Goal: Task Accomplishment & Management: Complete application form

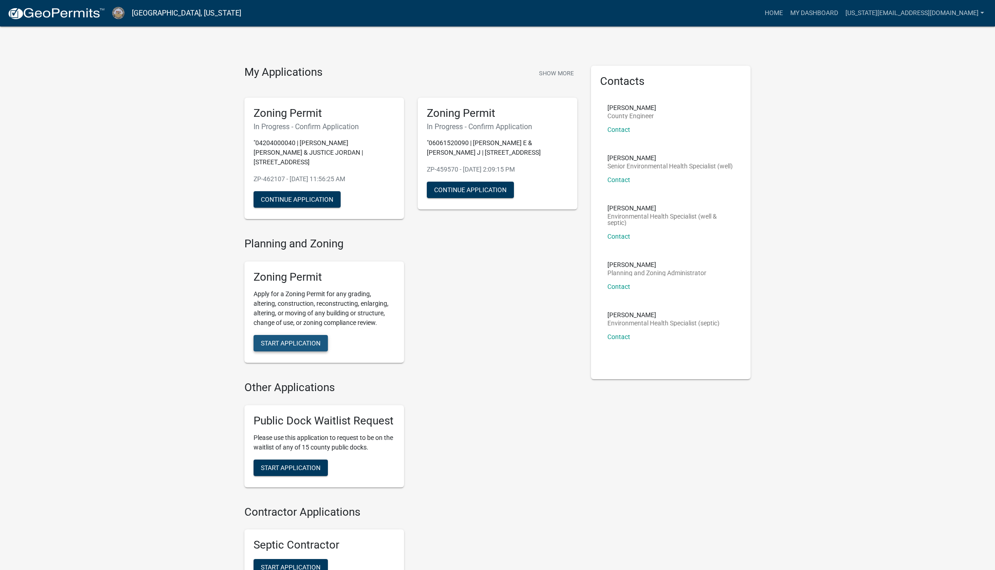
click at [299, 339] on span "Start Application" at bounding box center [291, 342] width 60 height 7
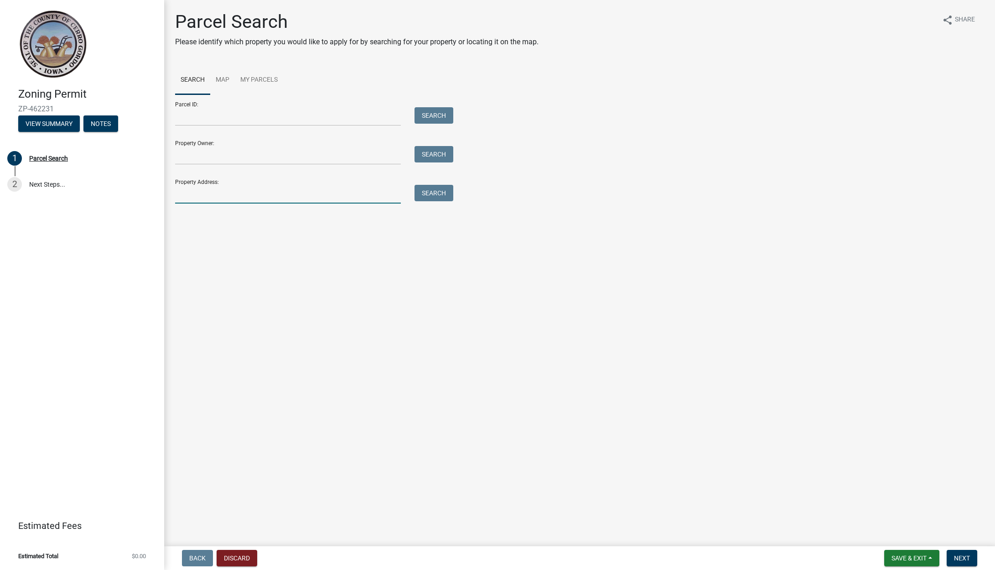
click at [232, 197] on input "Property Address:" at bounding box center [288, 194] width 226 height 19
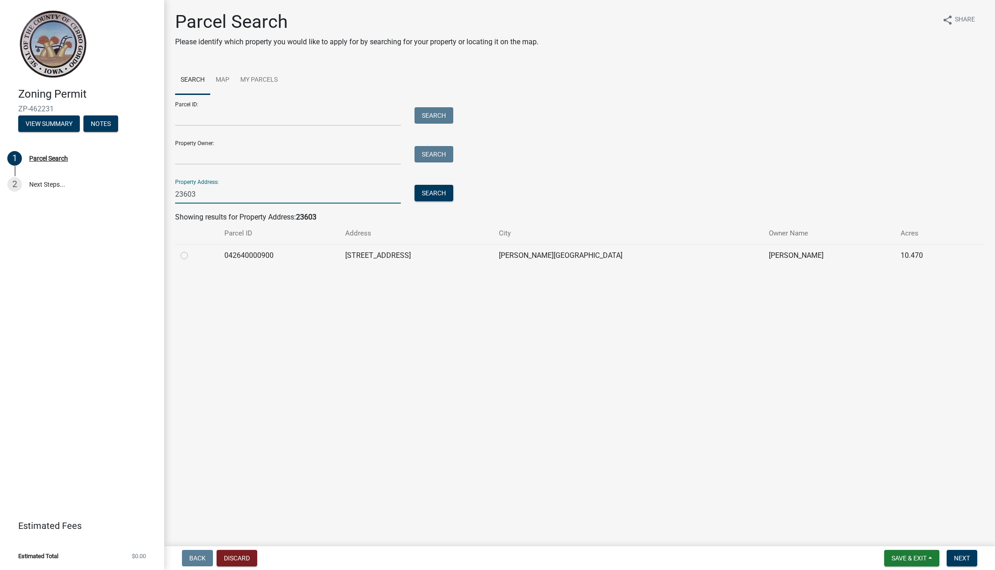
type input "23603"
click at [188, 257] on div at bounding box center [197, 255] width 33 height 11
click at [192, 250] on label at bounding box center [192, 250] width 0 height 0
click at [192, 256] on input "radio" at bounding box center [195, 253] width 6 height 6
radio input "true"
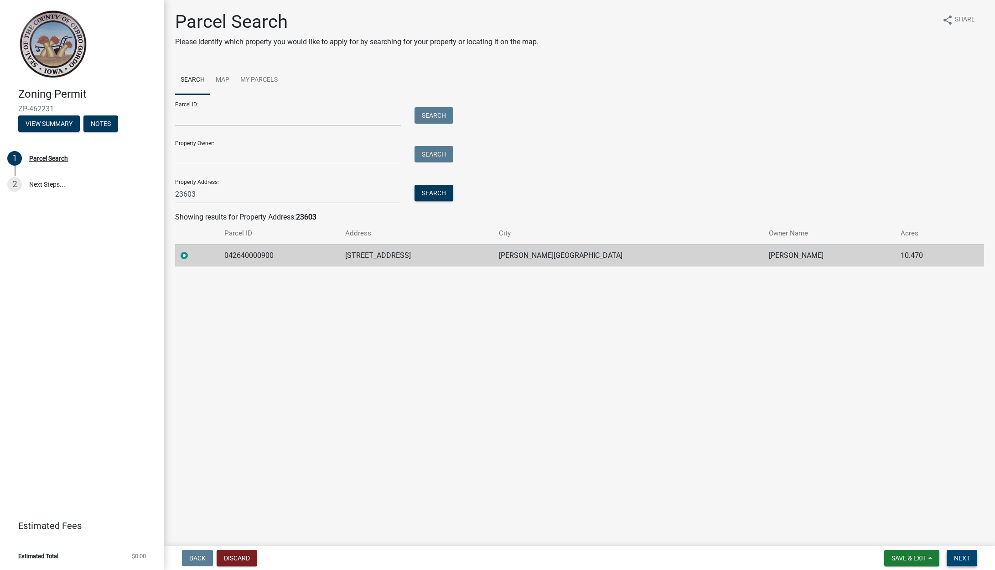
click at [956, 556] on span "Next" at bounding box center [962, 557] width 16 height 7
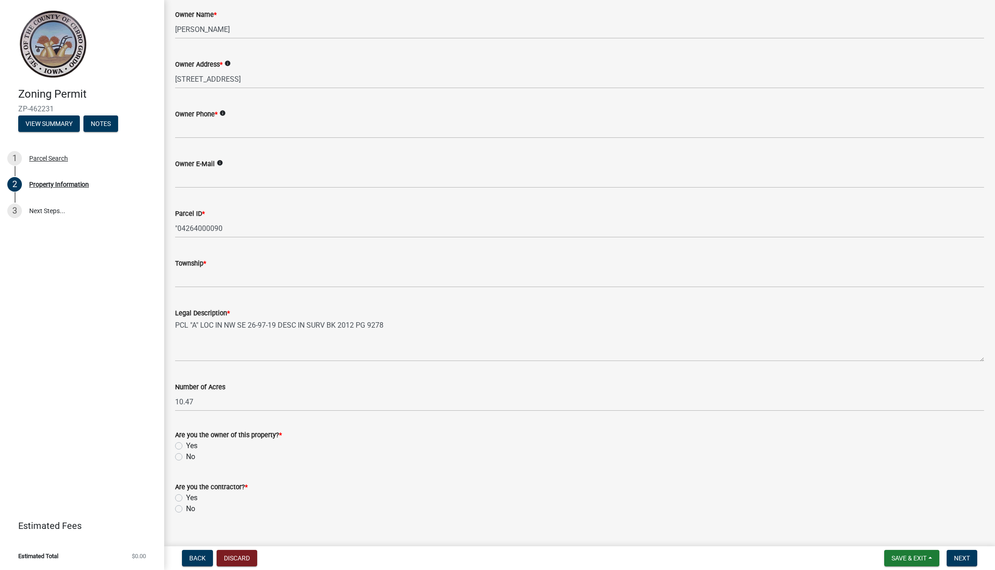
scroll to position [132, 0]
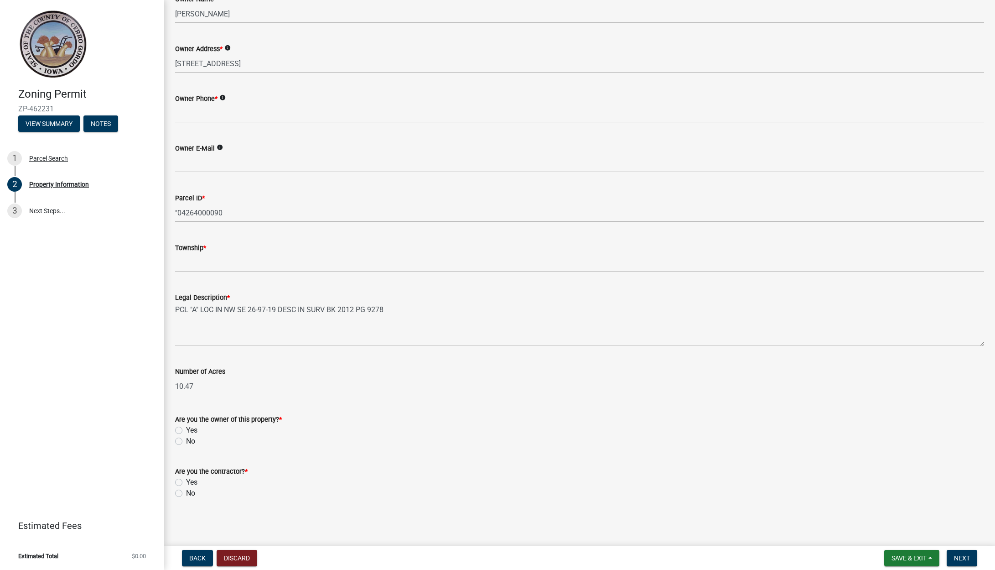
click at [186, 441] on label "No" at bounding box center [190, 441] width 9 height 11
click at [186, 441] on input "No" at bounding box center [189, 439] width 6 height 6
radio input "true"
click at [186, 482] on label "Yes" at bounding box center [191, 482] width 11 height 11
click at [186, 482] on input "Yes" at bounding box center [189, 480] width 6 height 6
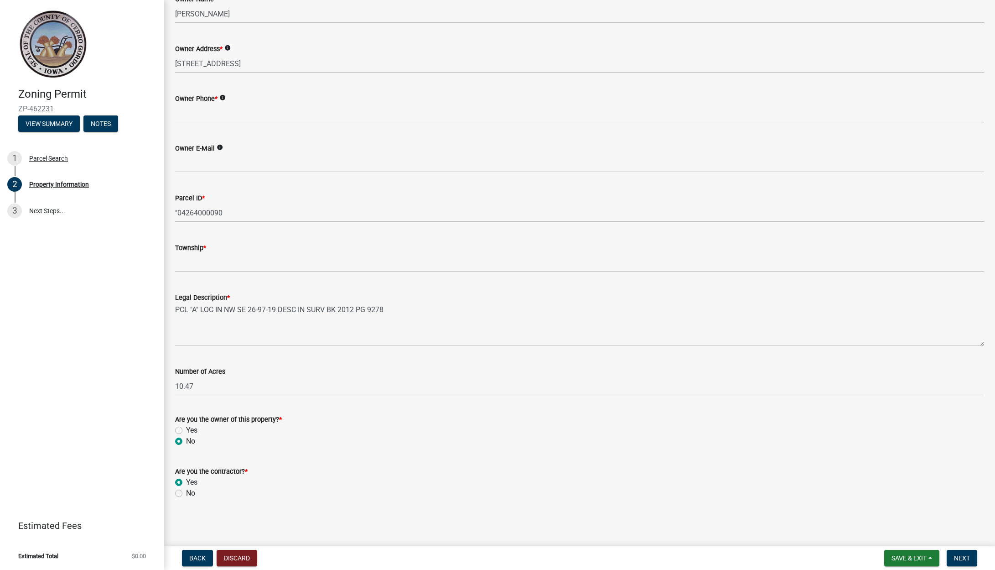
radio input "true"
click at [963, 564] on button "Next" at bounding box center [962, 558] width 31 height 16
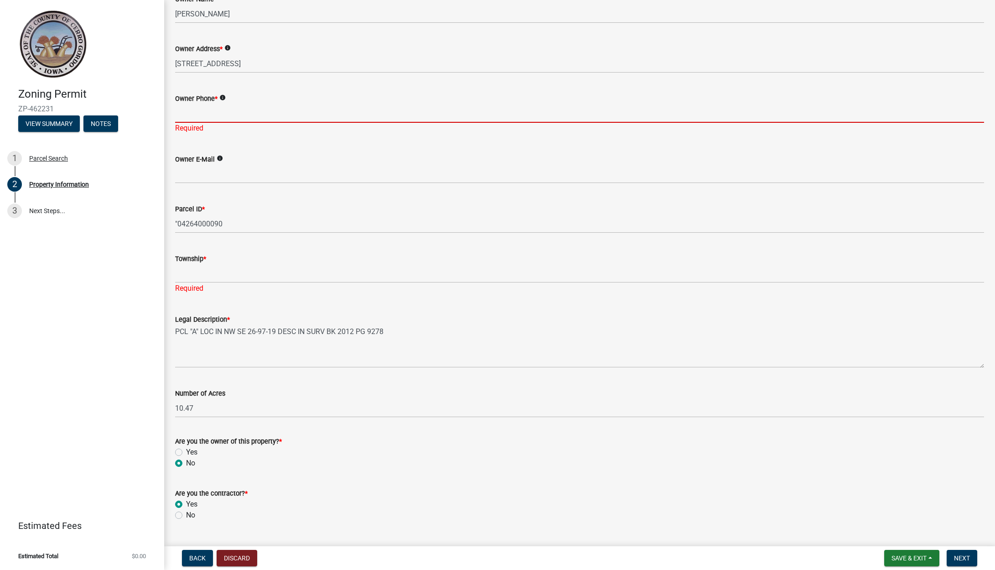
click at [391, 104] on input "Owner Phone *" at bounding box center [579, 113] width 809 height 19
paste input "[PHONE_NUMBER]"
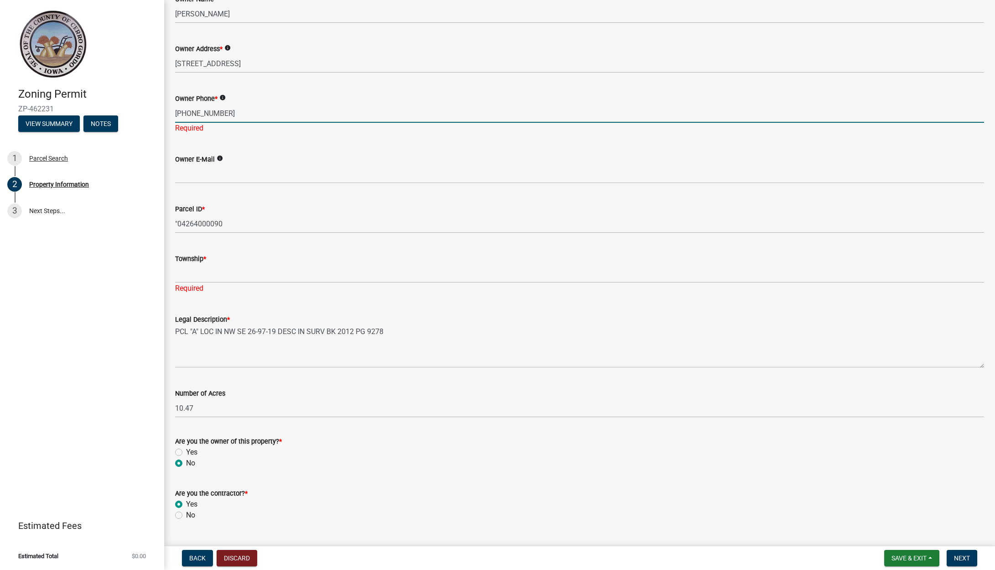
type input "[PHONE_NUMBER]"
click at [256, 275] on div "Township * Required" at bounding box center [579, 266] width 809 height 53
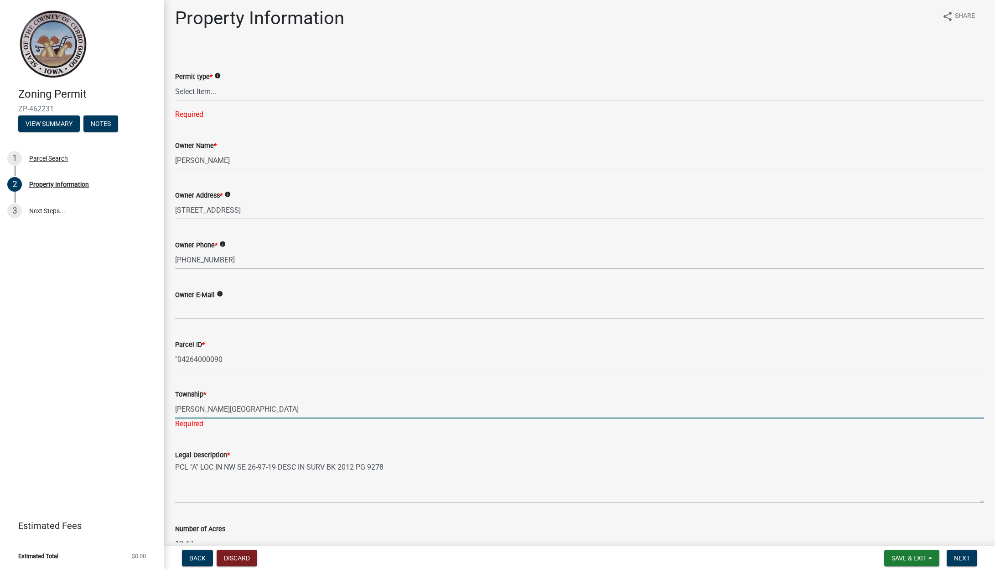
scroll to position [0, 0]
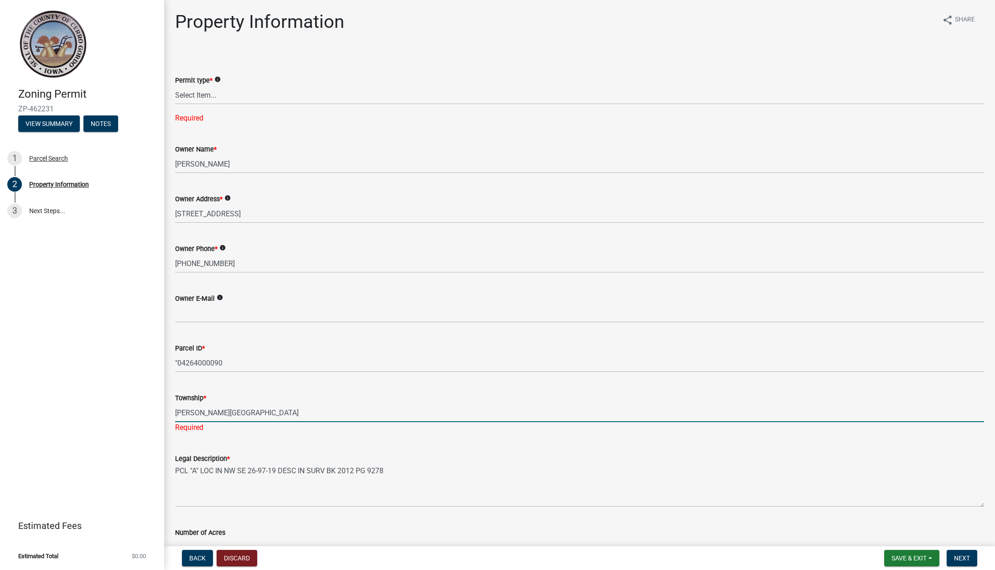
type input "[PERSON_NAME][GEOGRAPHIC_DATA]"
click at [215, 95] on select "Select Item... New Request Permit Renewal" at bounding box center [579, 95] width 809 height 19
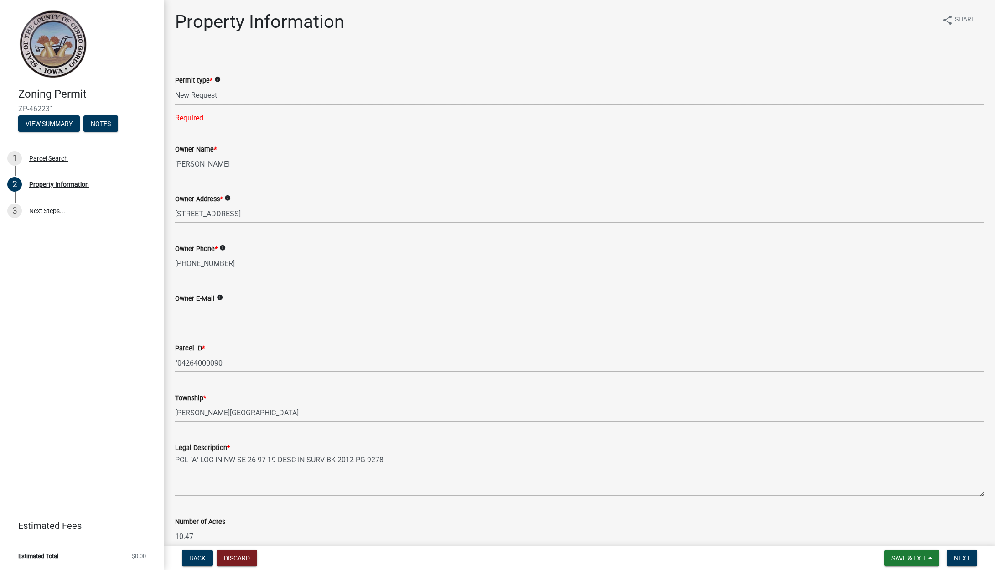
click at [175, 86] on select "Select Item... New Request Permit Renewal" at bounding box center [579, 95] width 809 height 19
select select "7a5a2478-5b3b-459e-a372-388ca56f6284"
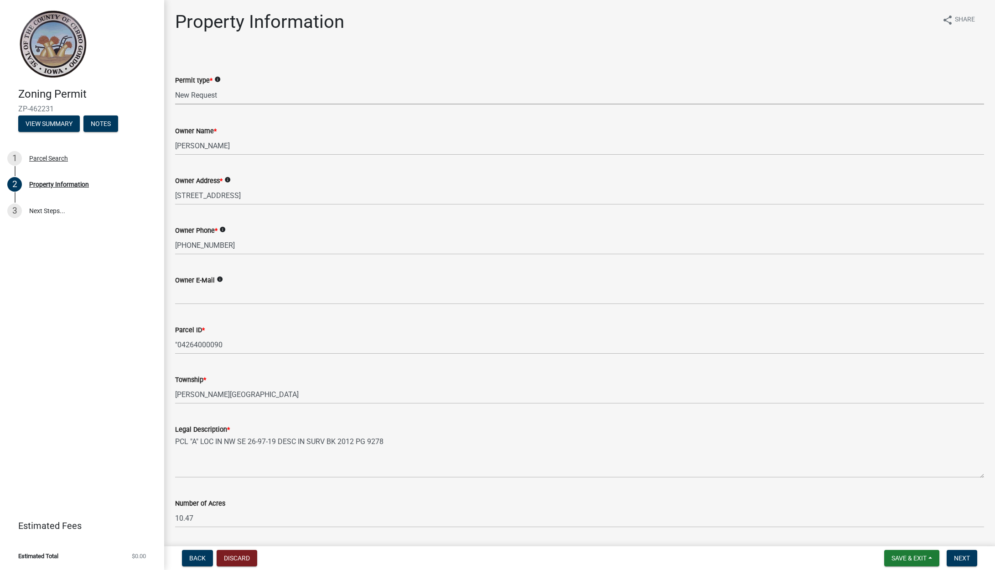
scroll to position [132, 0]
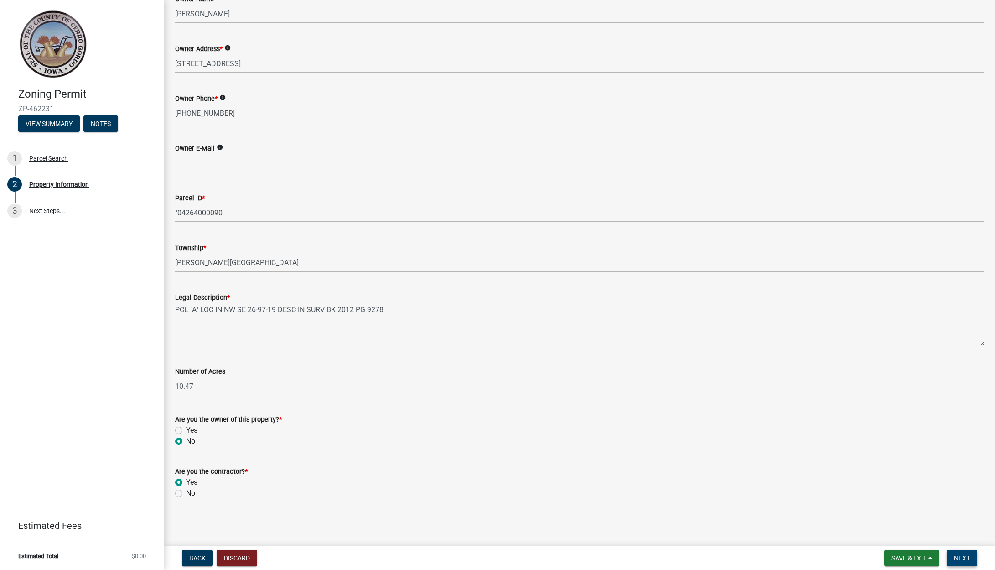
click at [953, 556] on button "Next" at bounding box center [962, 558] width 31 height 16
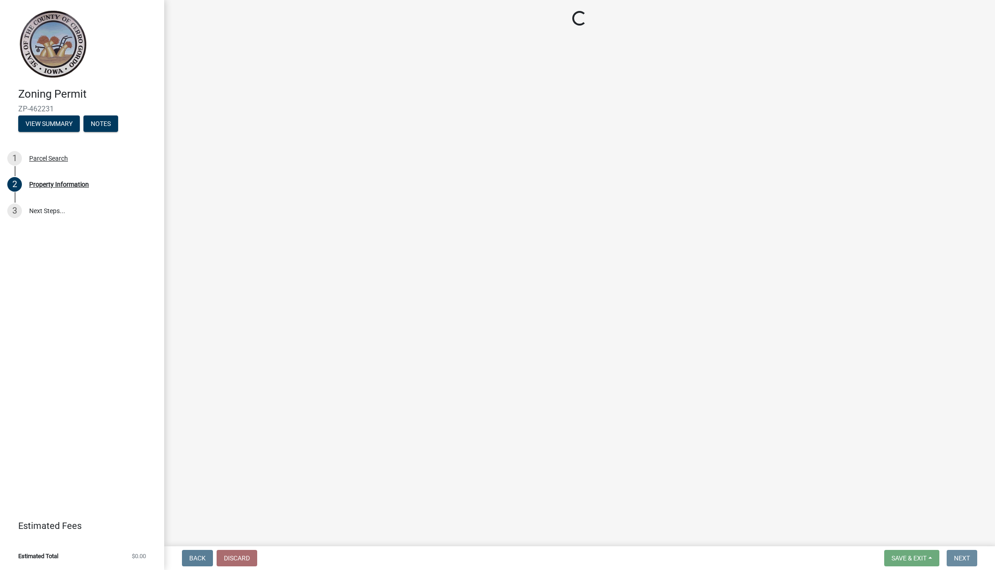
scroll to position [0, 0]
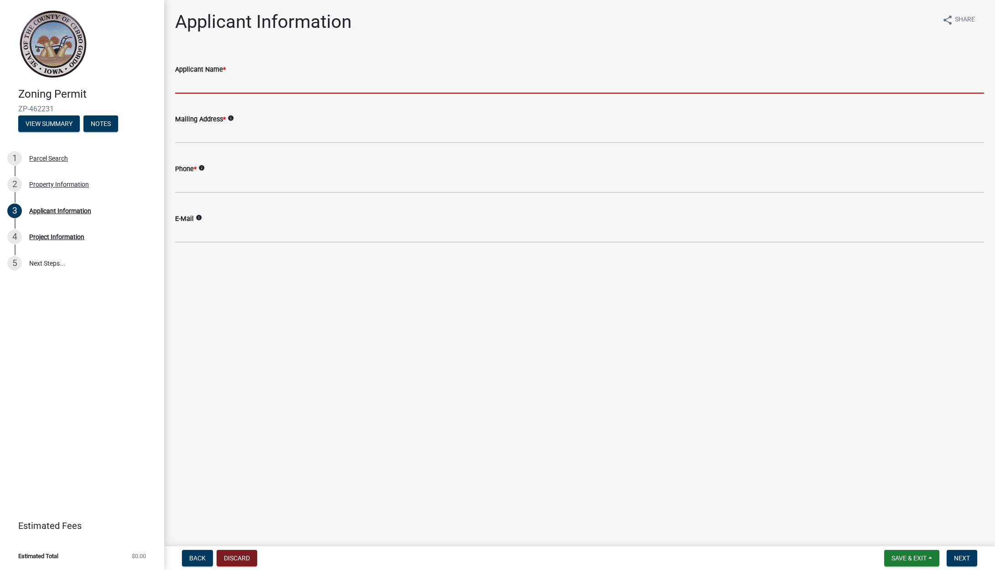
click at [244, 86] on input "Applicant Name *" at bounding box center [579, 84] width 809 height 19
type input "PURELIGHT POWER"
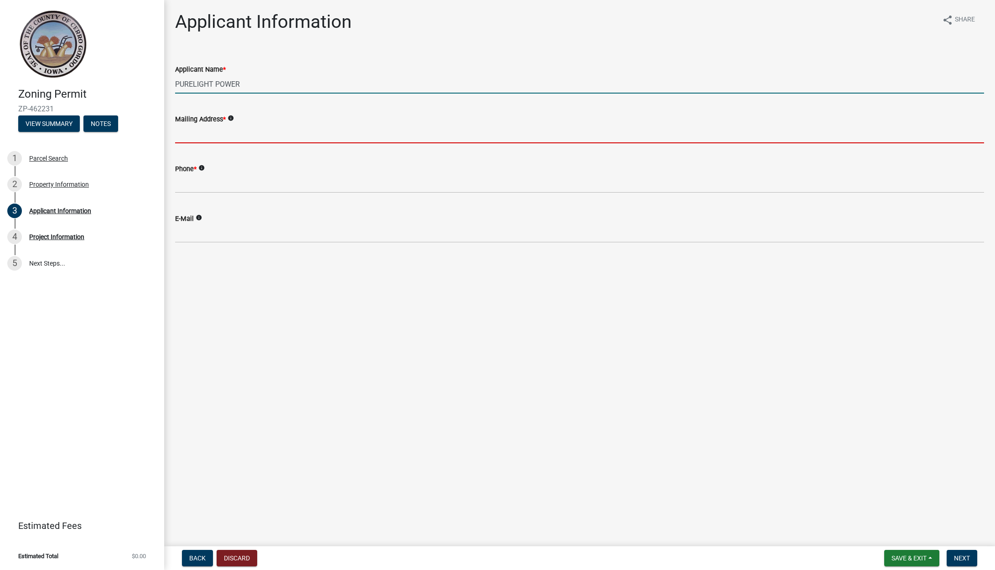
click at [215, 134] on input "Mailing Address *" at bounding box center [579, 134] width 809 height 19
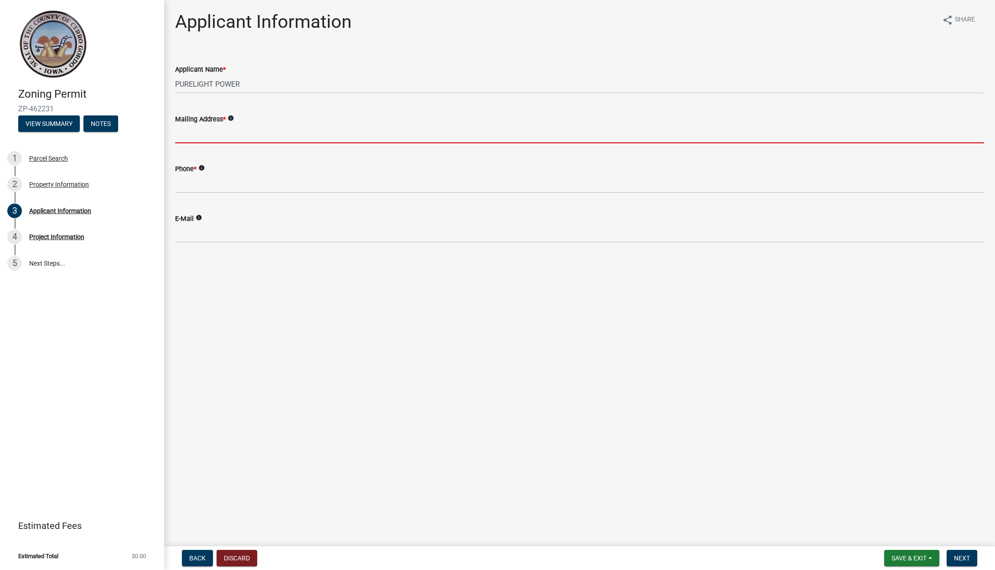
type input "[STREET_ADDRESS]"
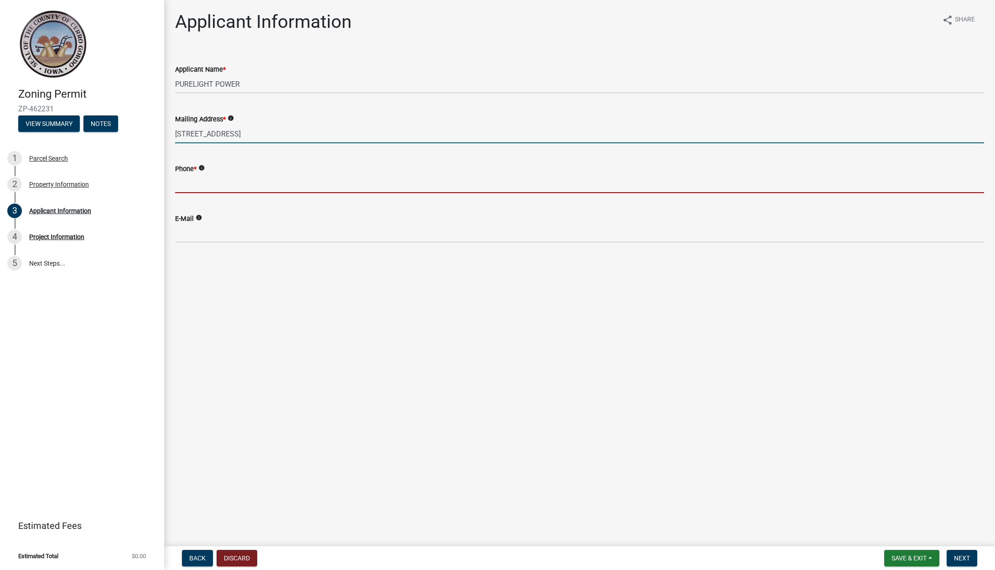
type input "5152766543"
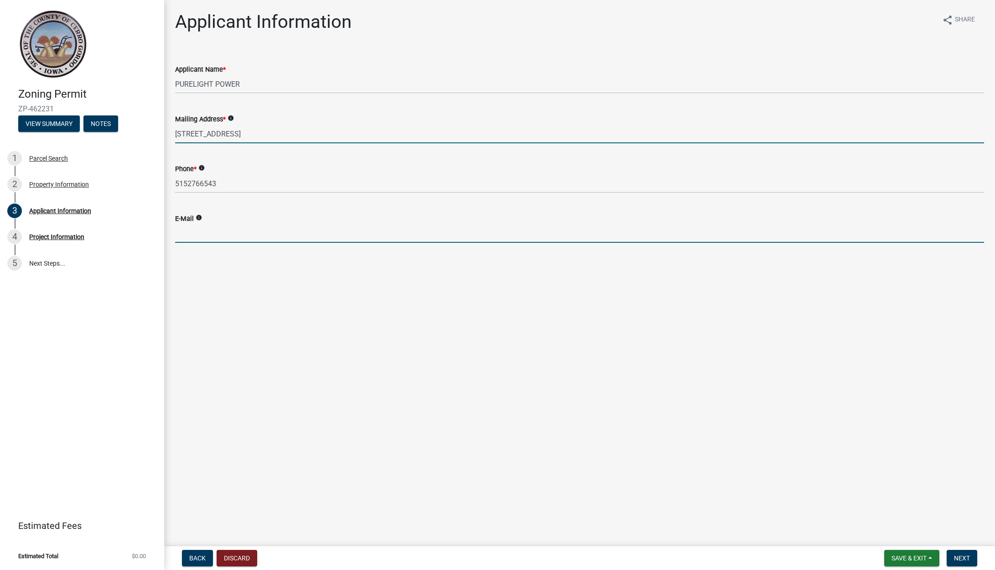
type input "[EMAIL_ADDRESS][DOMAIN_NAME]"
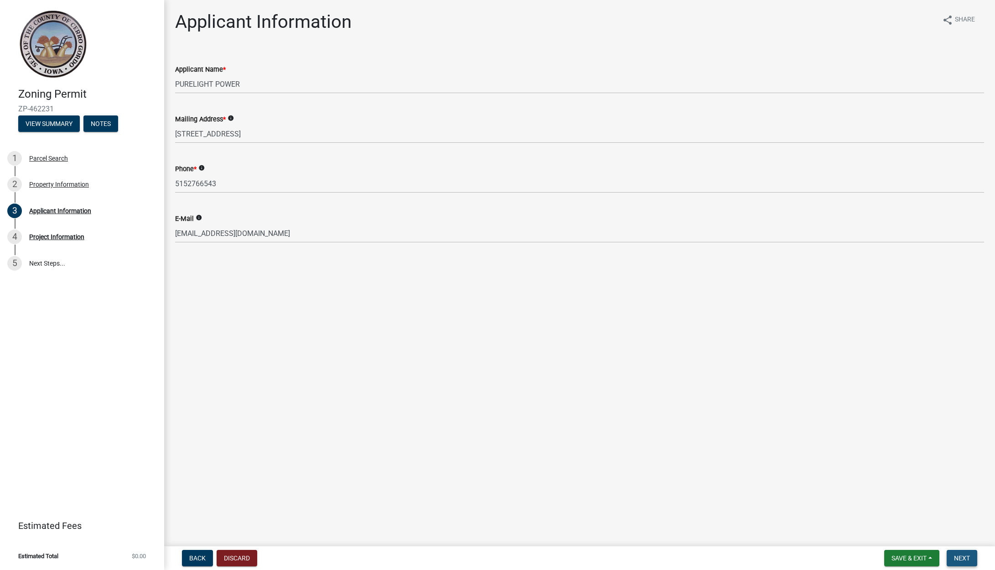
click at [966, 556] on span "Next" at bounding box center [962, 557] width 16 height 7
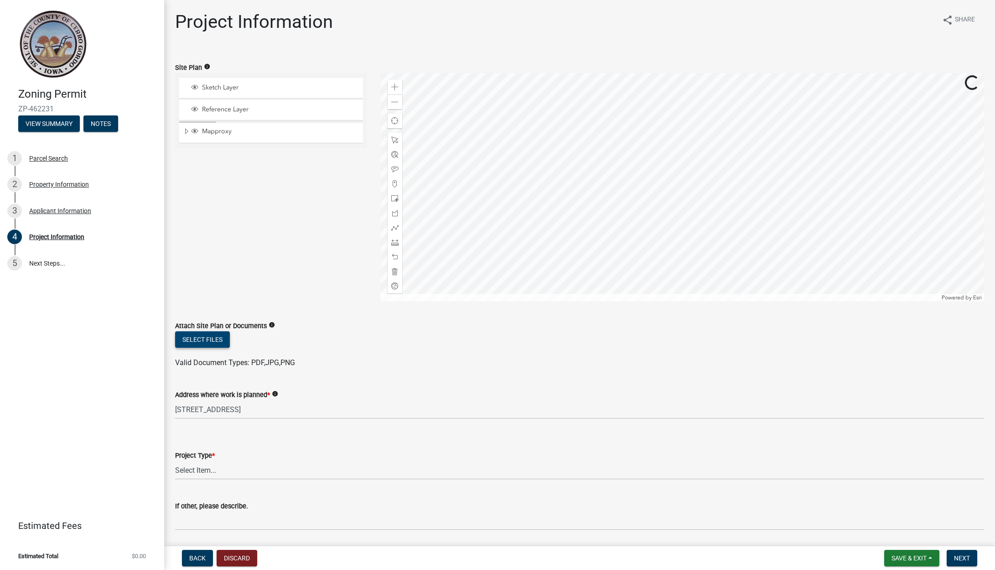
click at [203, 342] on button "Select files" at bounding box center [202, 339] width 55 height 16
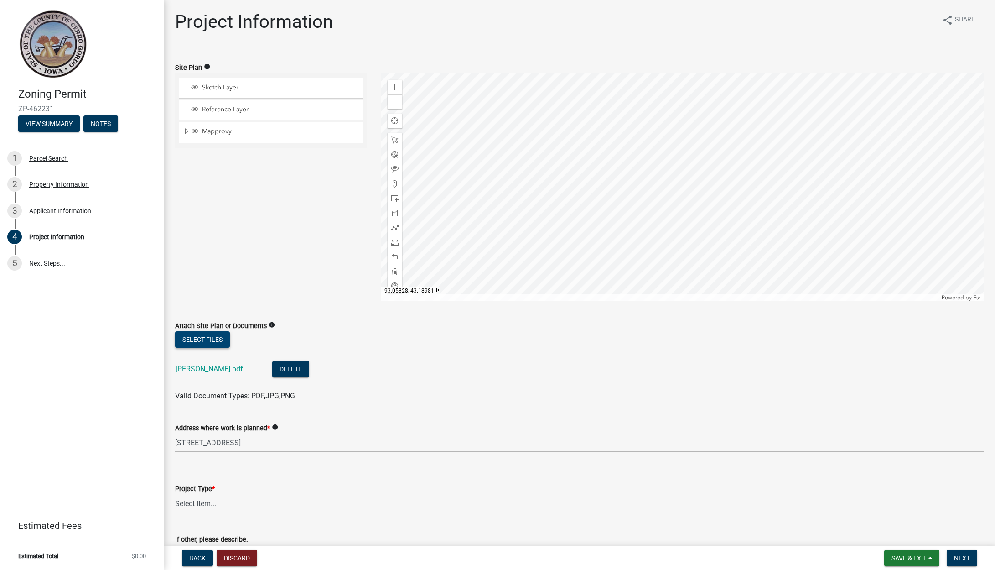
click at [193, 344] on button "Select files" at bounding box center [202, 339] width 55 height 16
click at [208, 342] on button "Select files" at bounding box center [202, 339] width 55 height 16
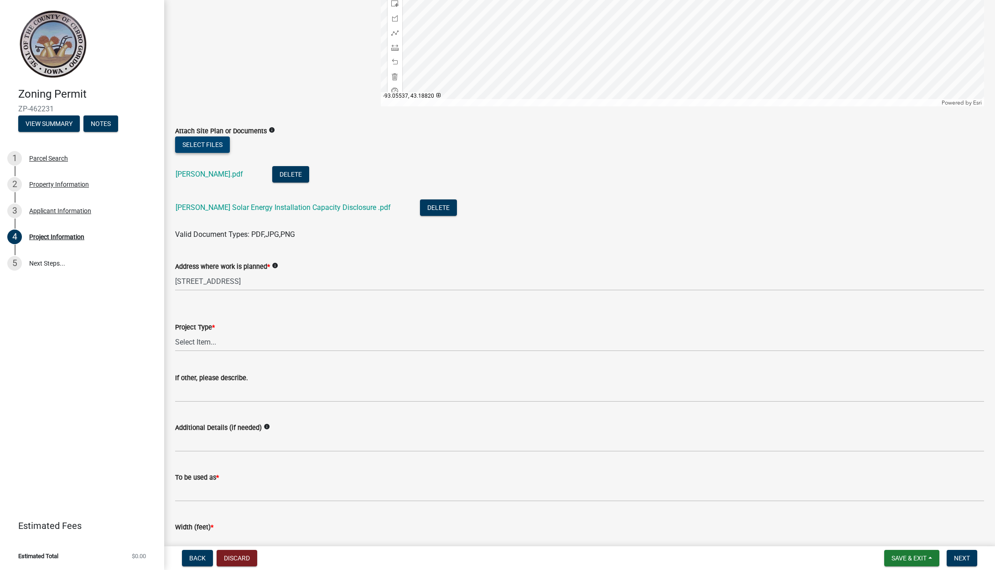
scroll to position [198, 0]
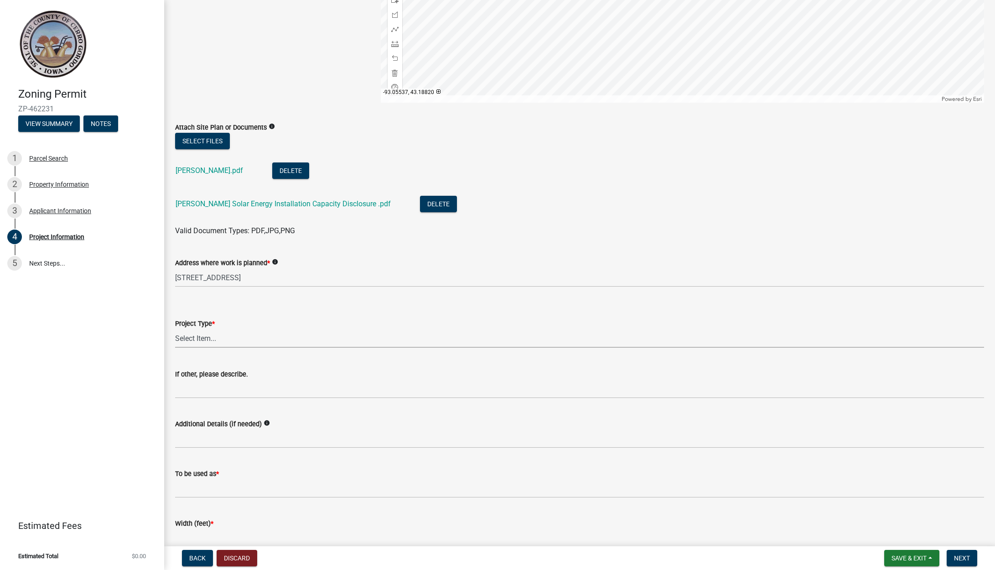
click at [315, 339] on select "Select Item... Dwelling Dwelling addition Accessory building Accessory building…" at bounding box center [579, 338] width 809 height 19
click at [175, 329] on select "Select Item... Dwelling Dwelling addition Accessory building Accessory building…" at bounding box center [579, 338] width 809 height 19
click at [218, 341] on select "Select Item... Dwelling Dwelling addition Accessory building Accessory building…" at bounding box center [579, 338] width 809 height 19
click at [175, 329] on select "Select Item... Dwelling Dwelling addition Accessory building Accessory building…" at bounding box center [579, 338] width 809 height 19
select select "c33da19a-5b3e-4f51-a669-d4d436de7689"
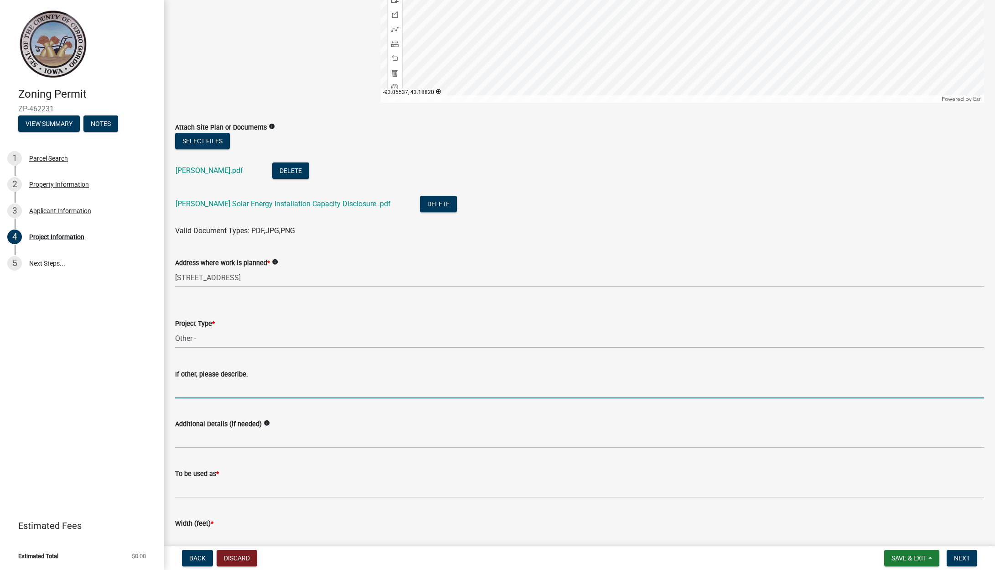
click at [197, 394] on input "If other, please describe." at bounding box center [579, 389] width 809 height 19
type input "SOLAR INSTALLATION"
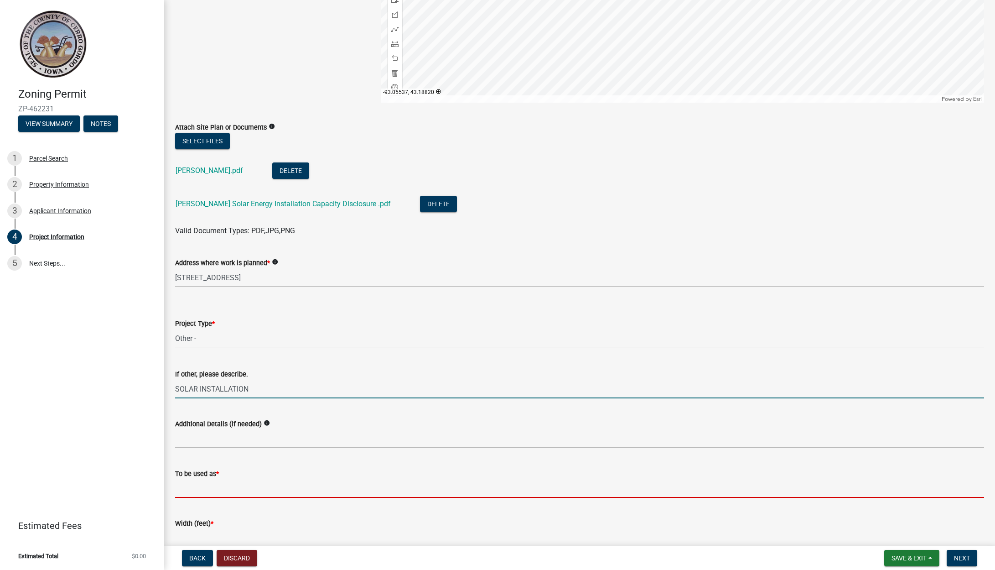
click at [212, 485] on input "To be used as *" at bounding box center [579, 488] width 809 height 19
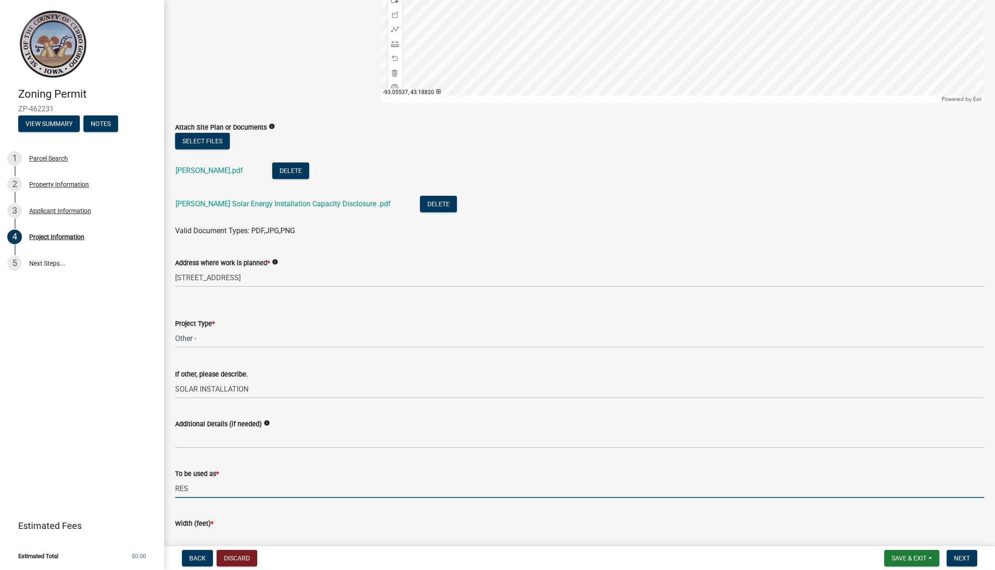
type input "RESIDENTIAL"
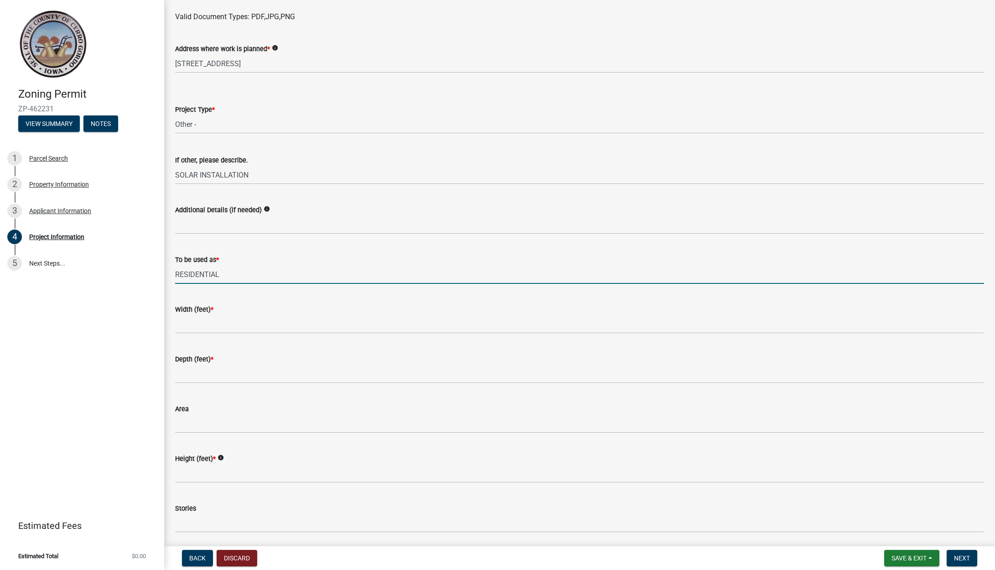
scroll to position [424, 0]
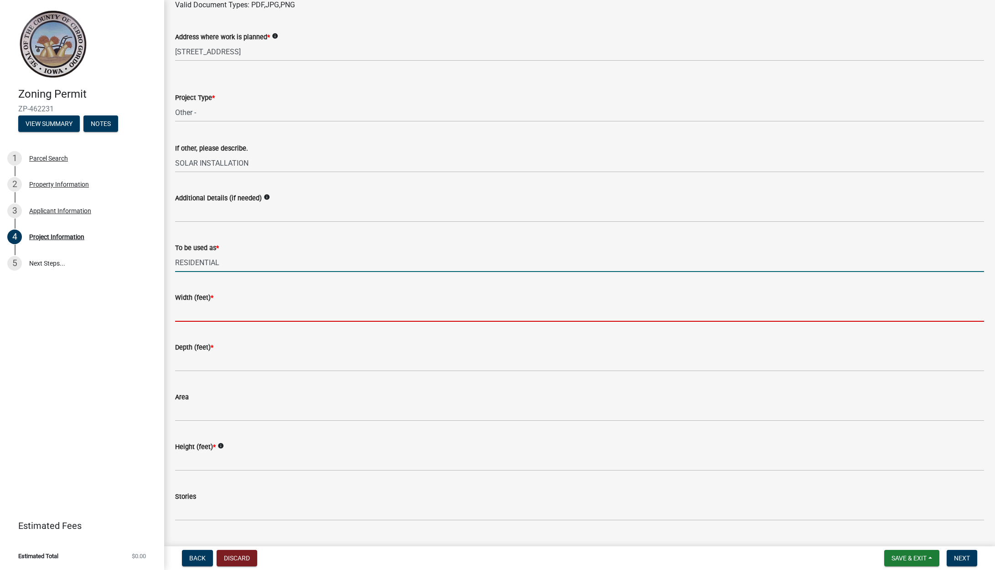
click at [200, 313] on input "Width (feet) *" at bounding box center [579, 312] width 809 height 19
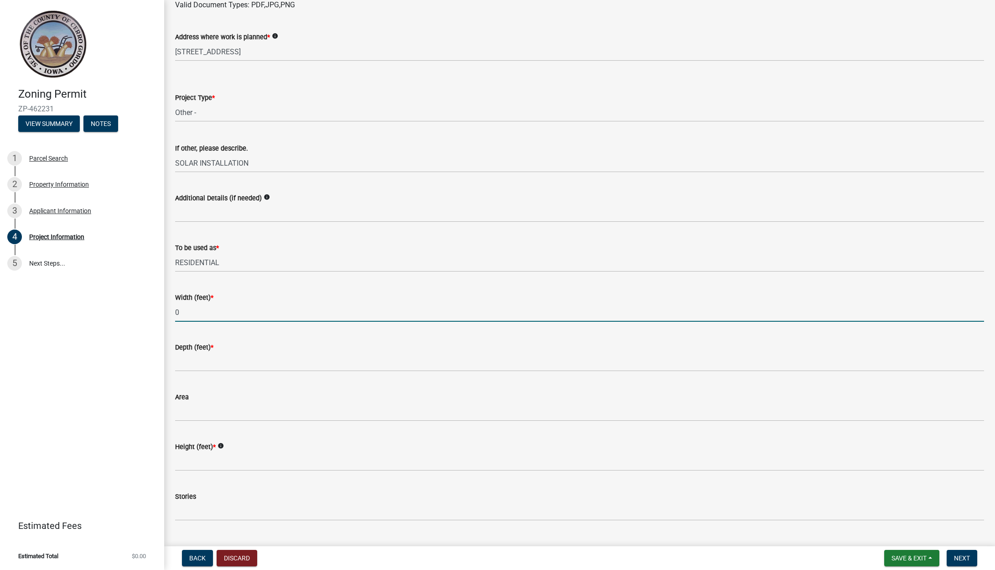
type input "0"
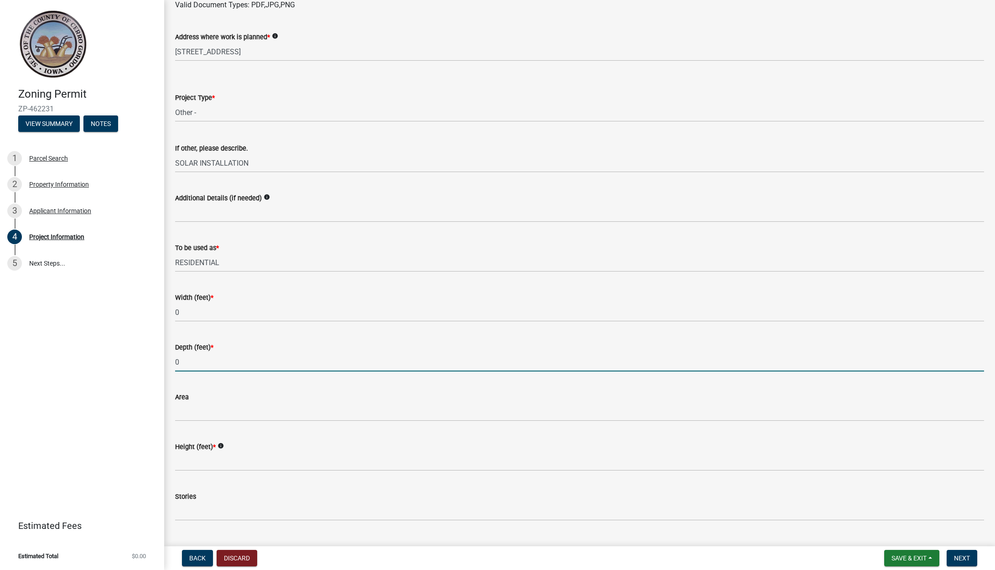
type input "0"
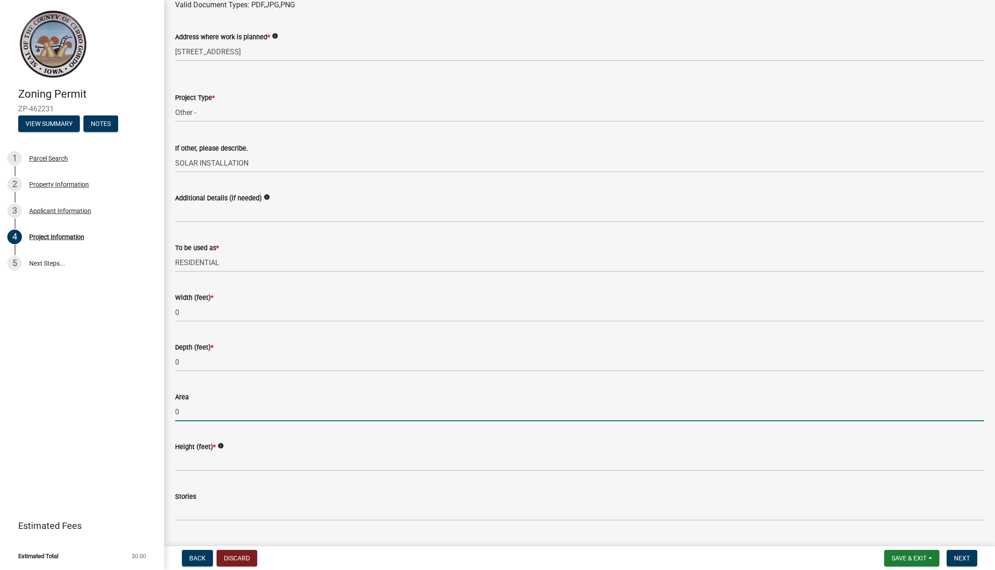
type input "0"
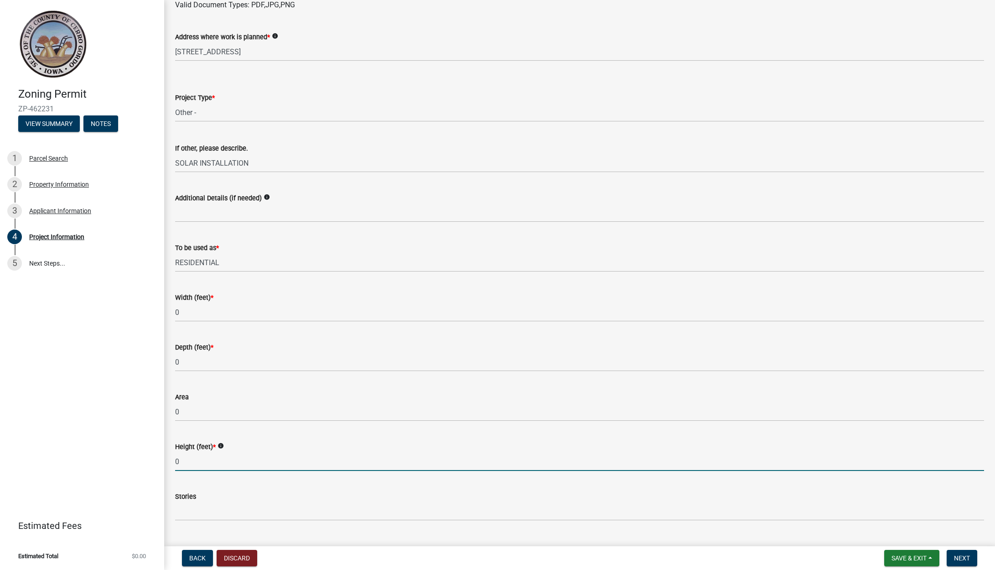
type input "0"
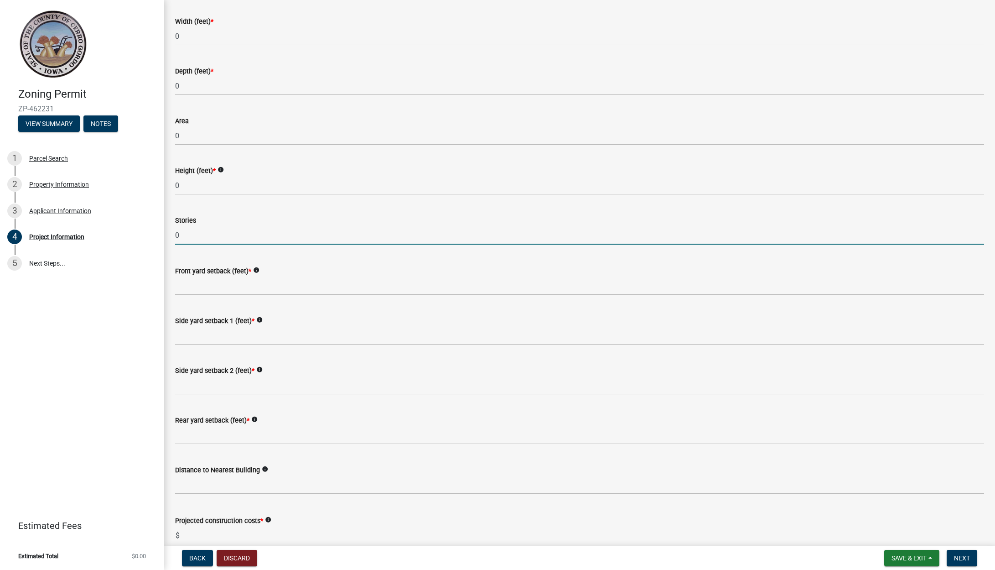
scroll to position [701, 0]
type input "0"
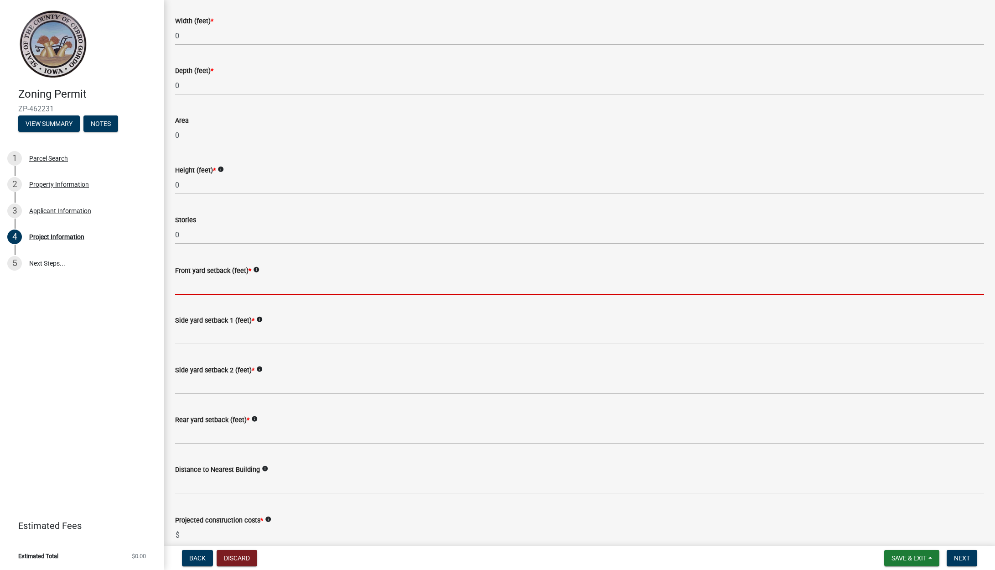
click at [222, 288] on input "Front yard setback (feet) *" at bounding box center [579, 285] width 809 height 19
type input "0"
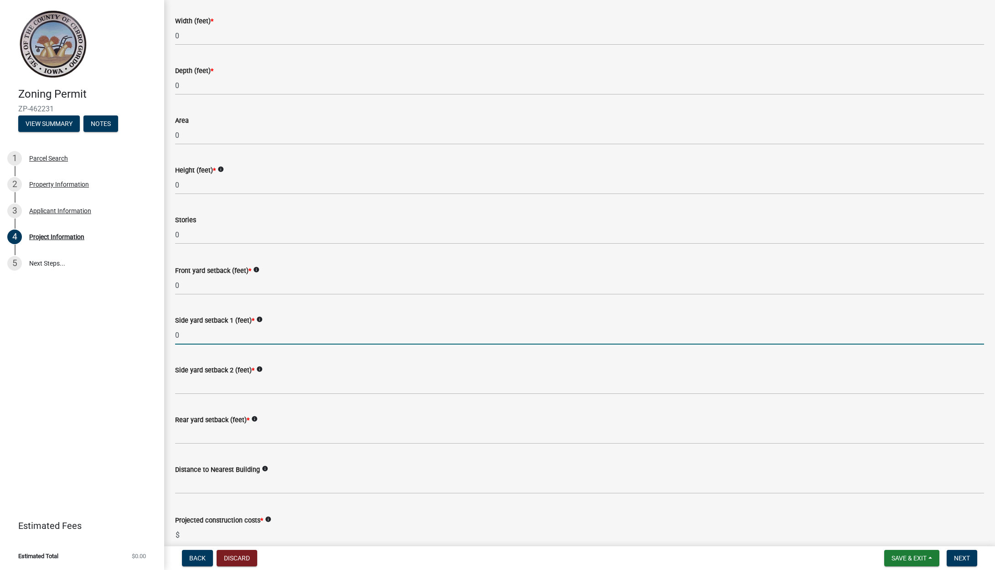
type input "0"
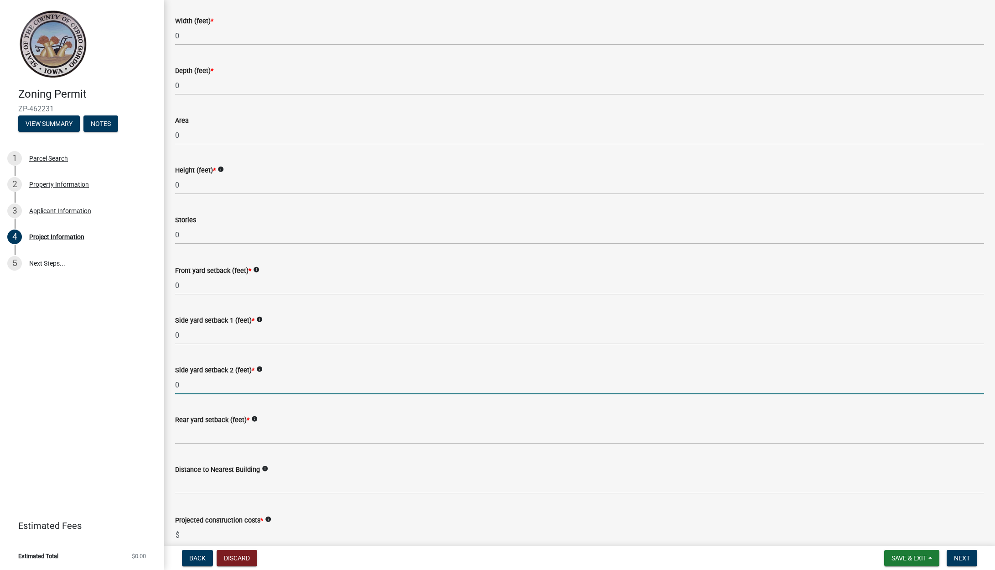
type input "0"
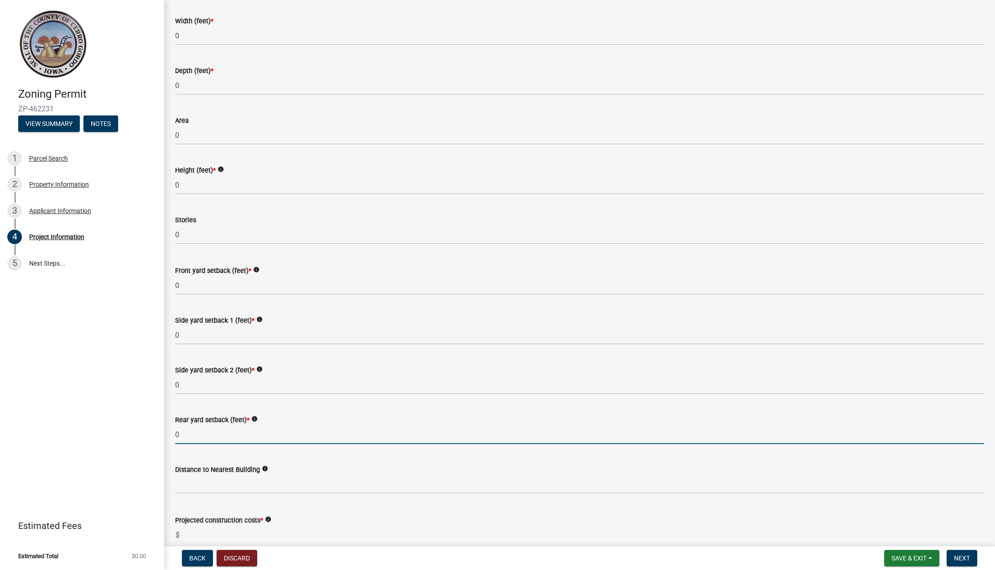
type input "0"
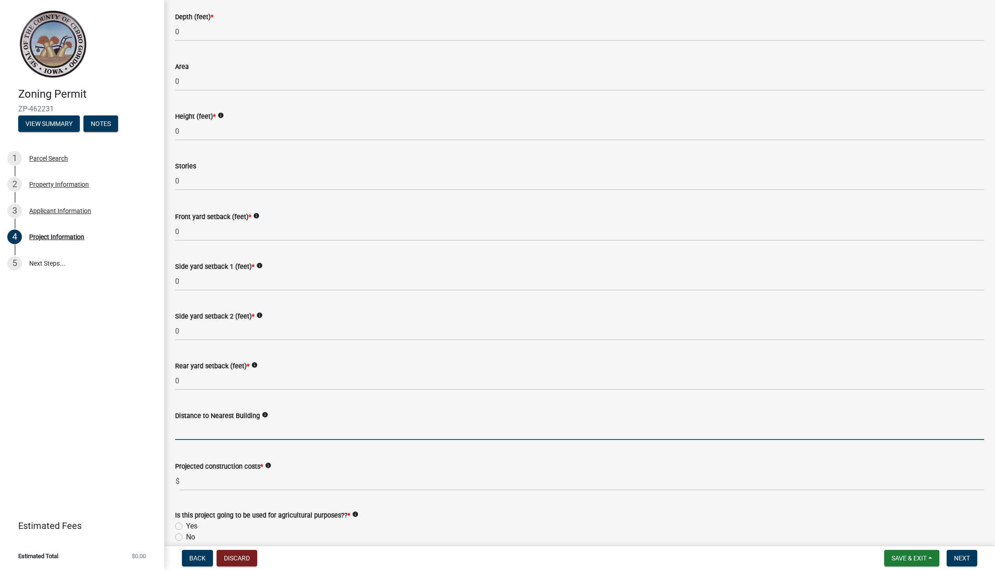
scroll to position [849, 0]
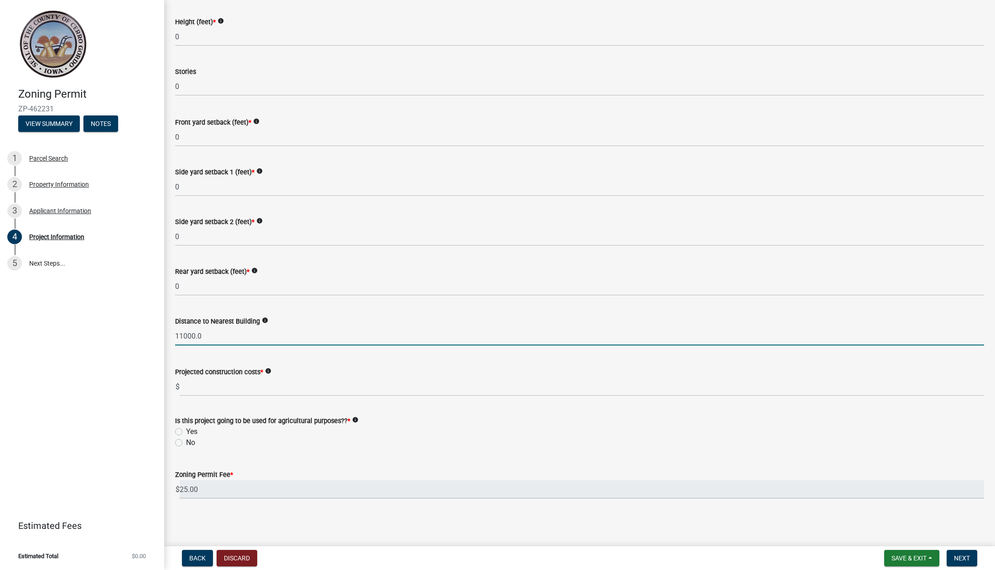
type input "11000.00"
drag, startPoint x: 217, startPoint y: 339, endPoint x: 159, endPoint y: 332, distance: 58.8
click at [159, 332] on div "Zoning Permit ZP-462231 View Summary Notes 1 Parcel Search 2 Property Informati…" at bounding box center [497, 285] width 995 height 570
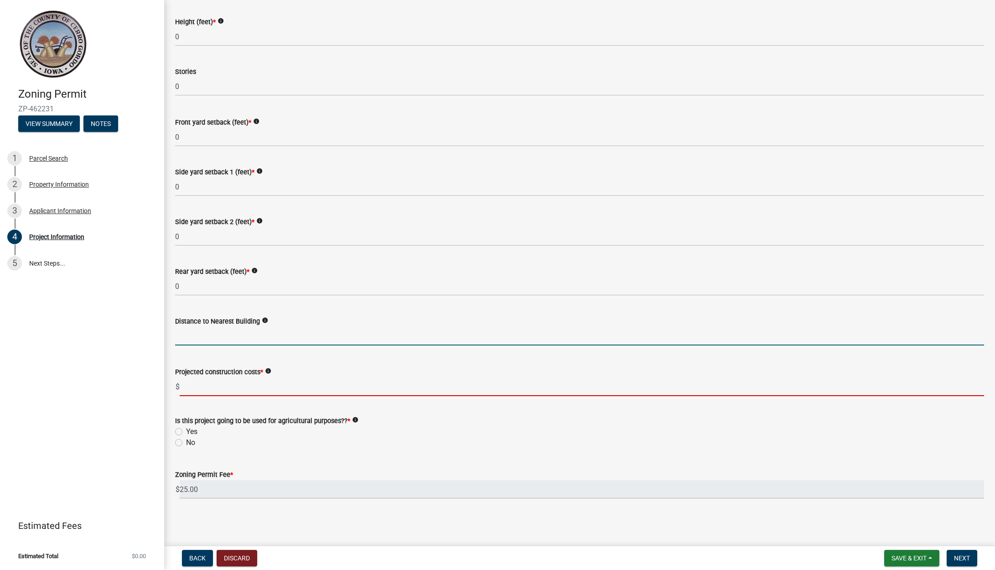
click at [211, 387] on input "text" at bounding box center [582, 386] width 805 height 19
paste input "11000.00"
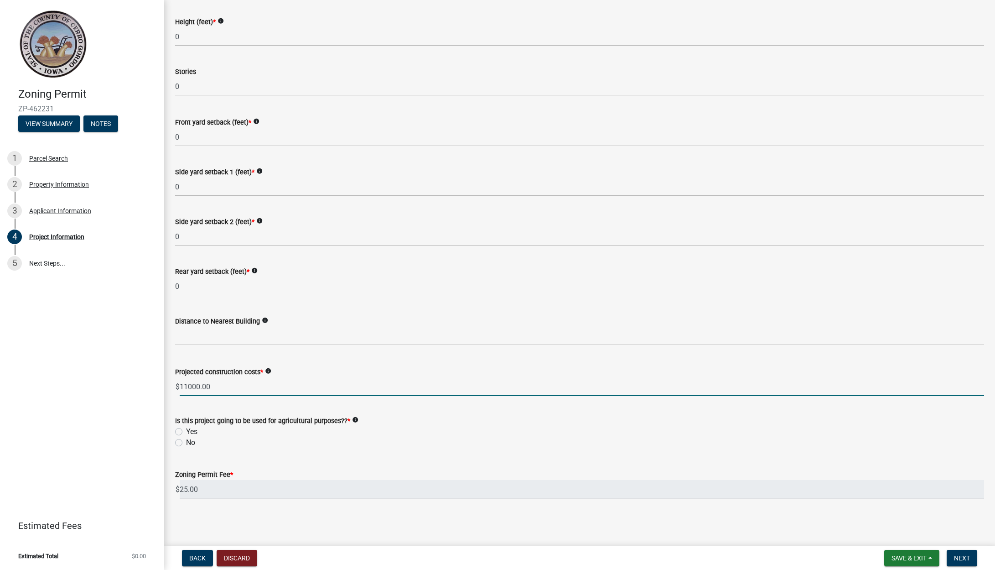
type input "11000"
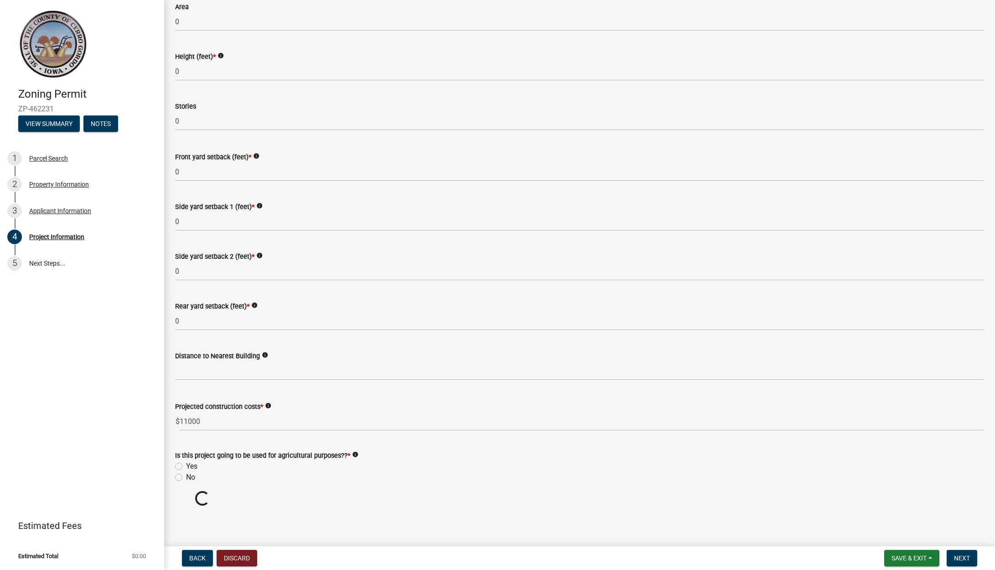
scroll to position [814, 0]
click at [181, 443] on form "Is this project going to be used for agricultural purposes?? * info Yes No" at bounding box center [579, 461] width 809 height 44
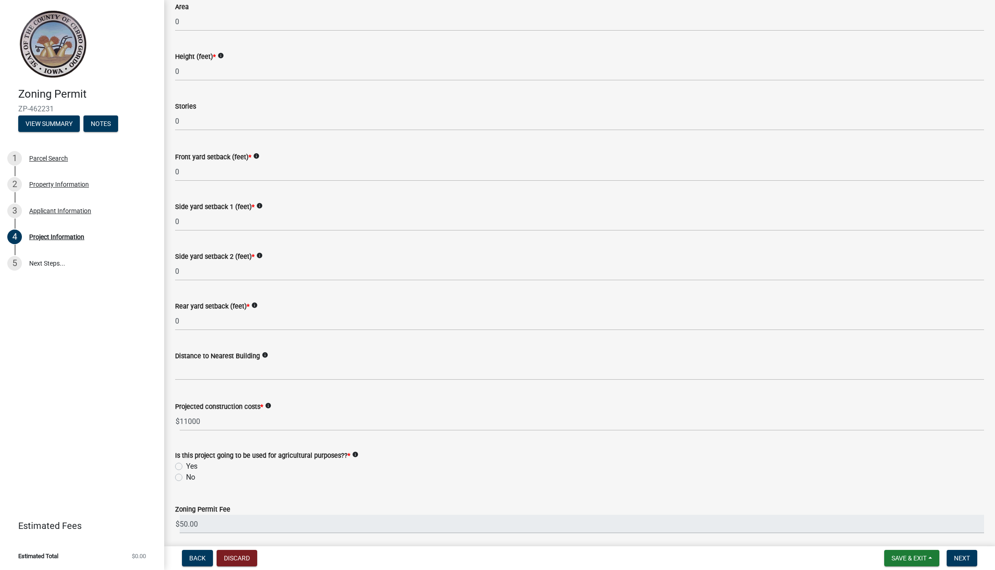
scroll to position [849, 0]
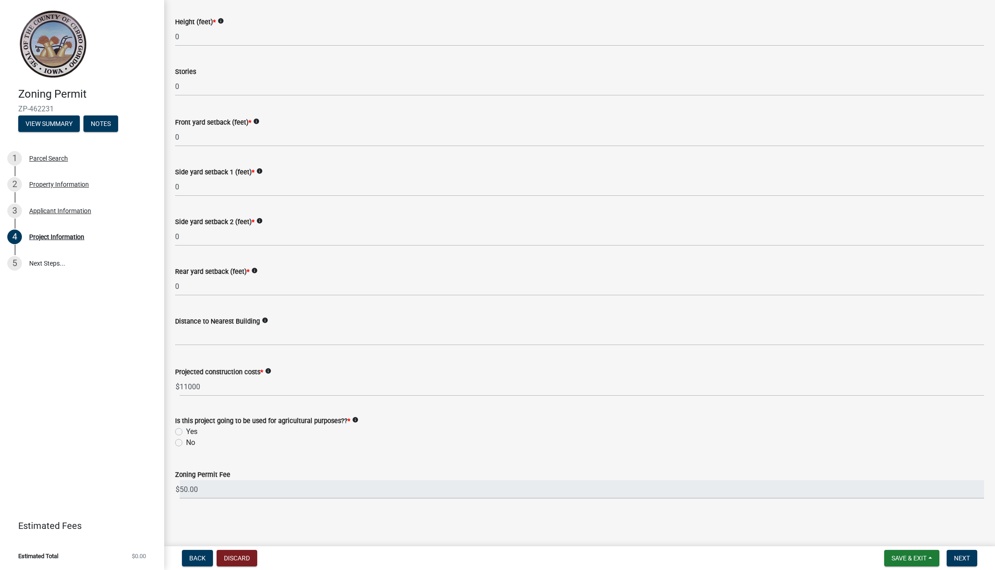
click at [186, 445] on label "No" at bounding box center [190, 442] width 9 height 11
click at [186, 443] on input "No" at bounding box center [189, 440] width 6 height 6
radio input "true"
click at [975, 560] on button "Next" at bounding box center [962, 558] width 31 height 16
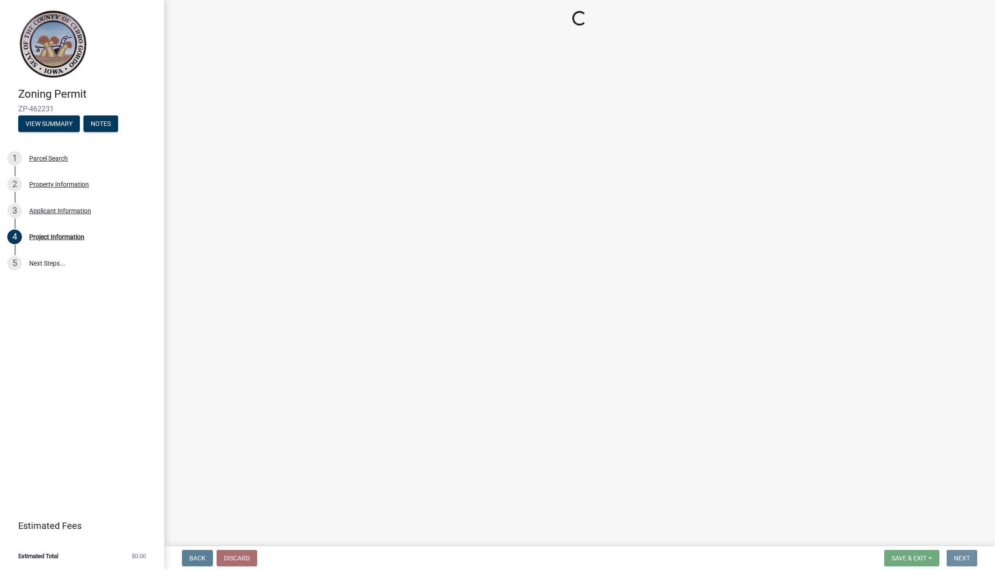
scroll to position [0, 0]
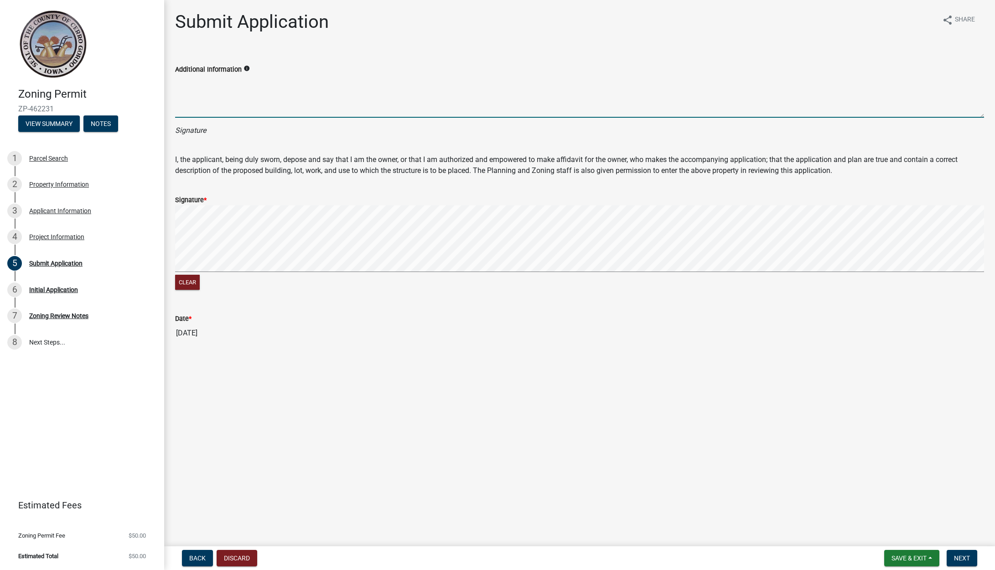
click at [208, 107] on textarea "Additional Information" at bounding box center [579, 96] width 809 height 43
type textarea "A"
click at [345, 273] on signature-pad at bounding box center [579, 239] width 809 height 69
type textarea "[PERSON_NAME]"
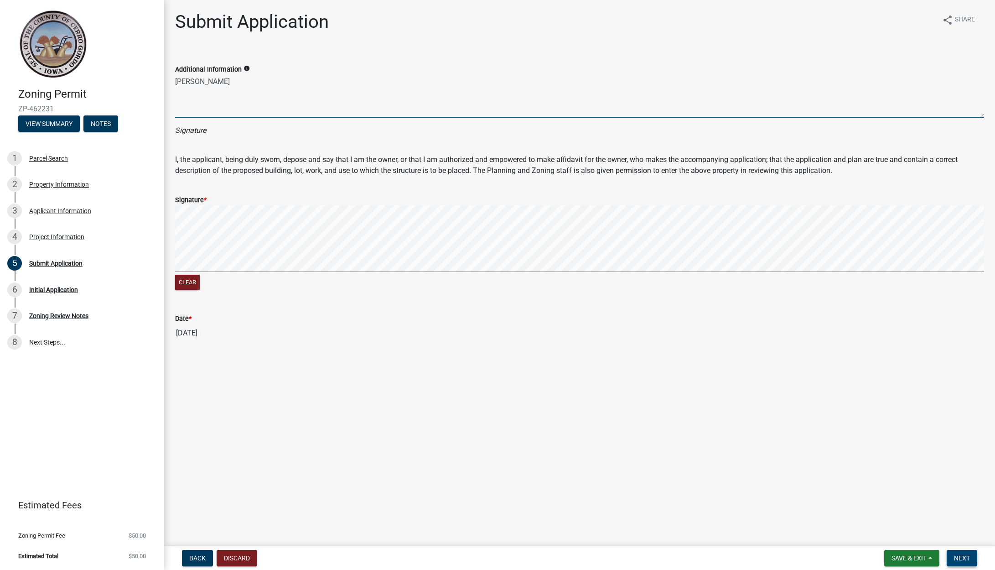
click at [961, 560] on span "Next" at bounding box center [962, 557] width 16 height 7
